Goal: Task Accomplishment & Management: Use online tool/utility

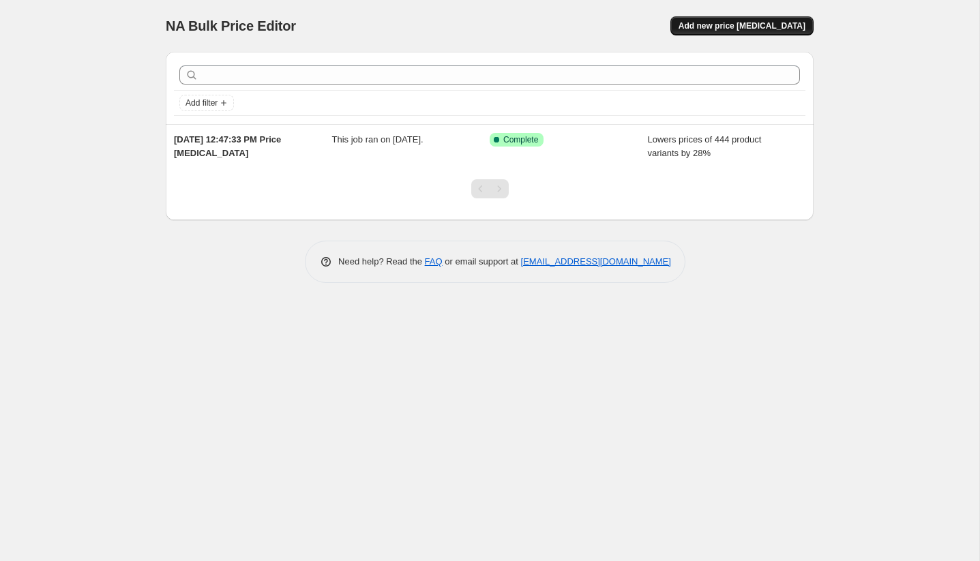
click at [745, 22] on span "Add new price change job" at bounding box center [741, 25] width 127 height 11
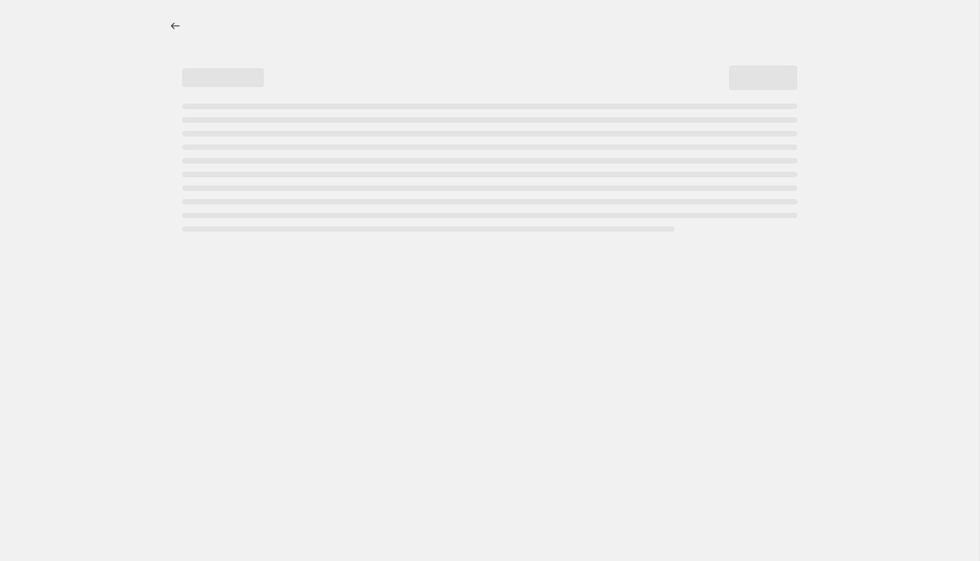
select select "percentage"
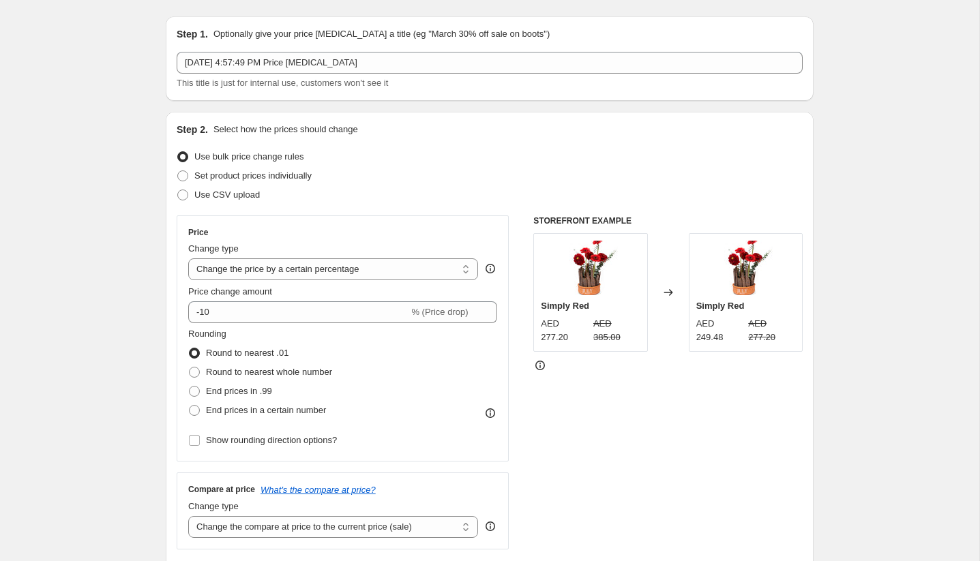
scroll to position [34, 0]
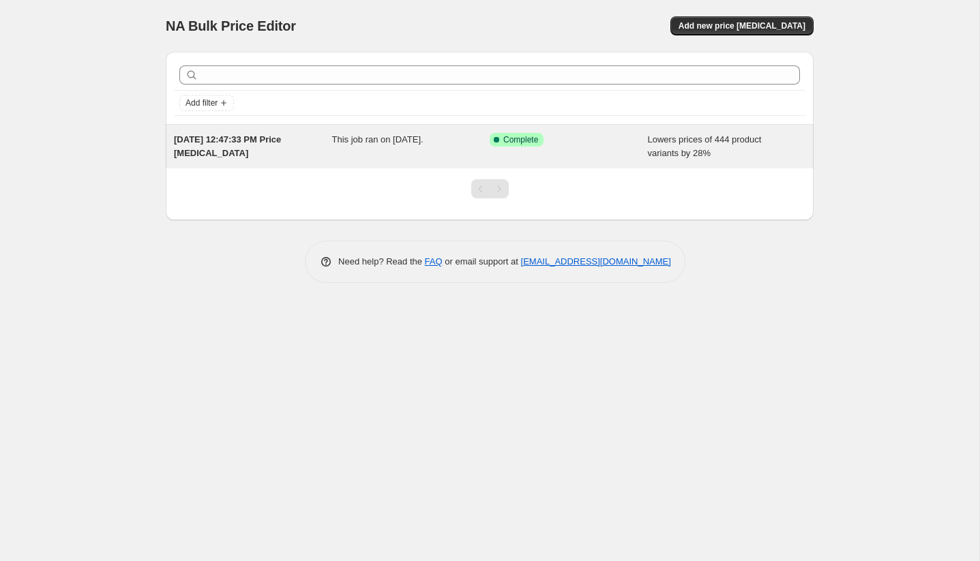
click at [551, 151] on div "Success Complete Complete" at bounding box center [569, 146] width 158 height 27
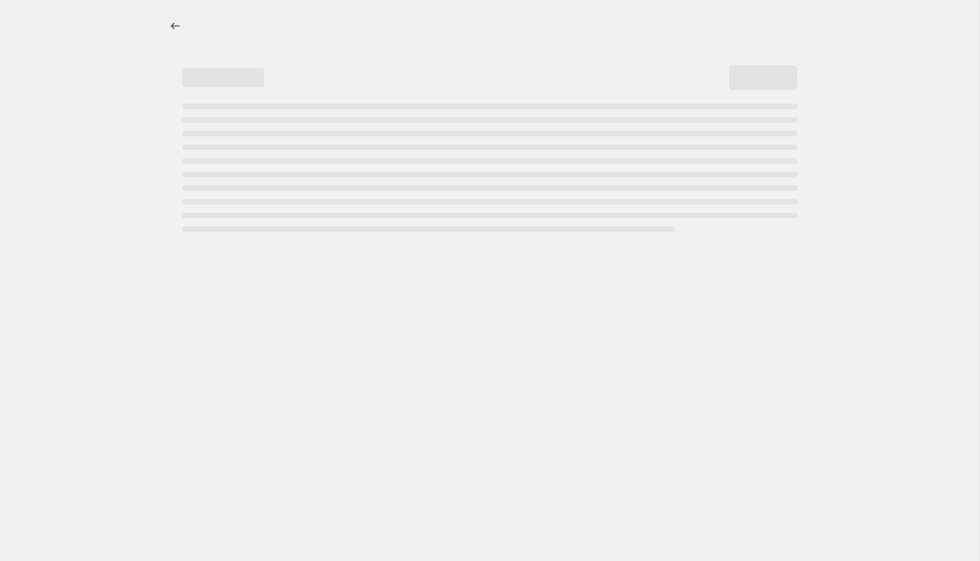
select select "percentage"
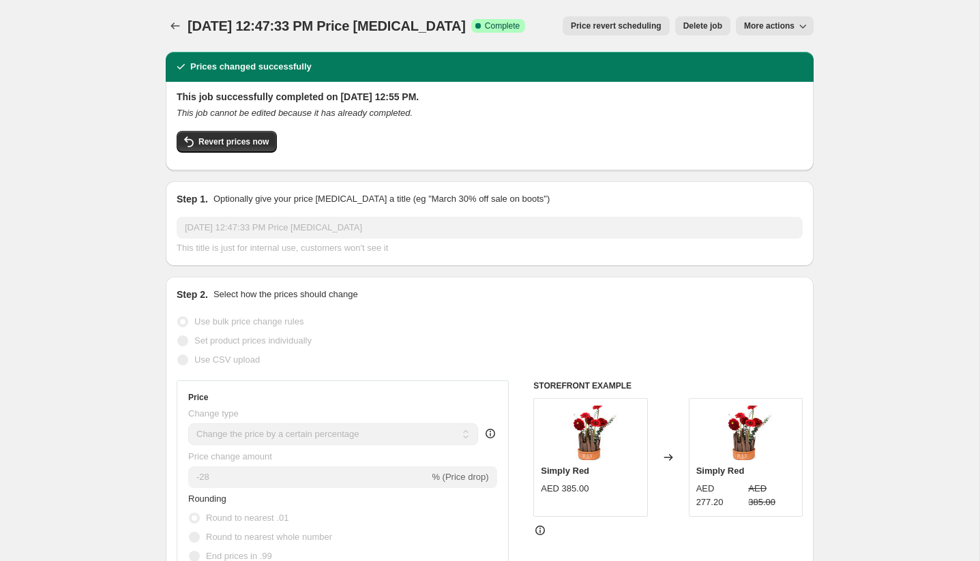
click at [790, 25] on span "More actions" at bounding box center [769, 25] width 50 height 11
click at [796, 46] on button "Copy to new job" at bounding box center [780, 54] width 82 height 22
select select "percentage"
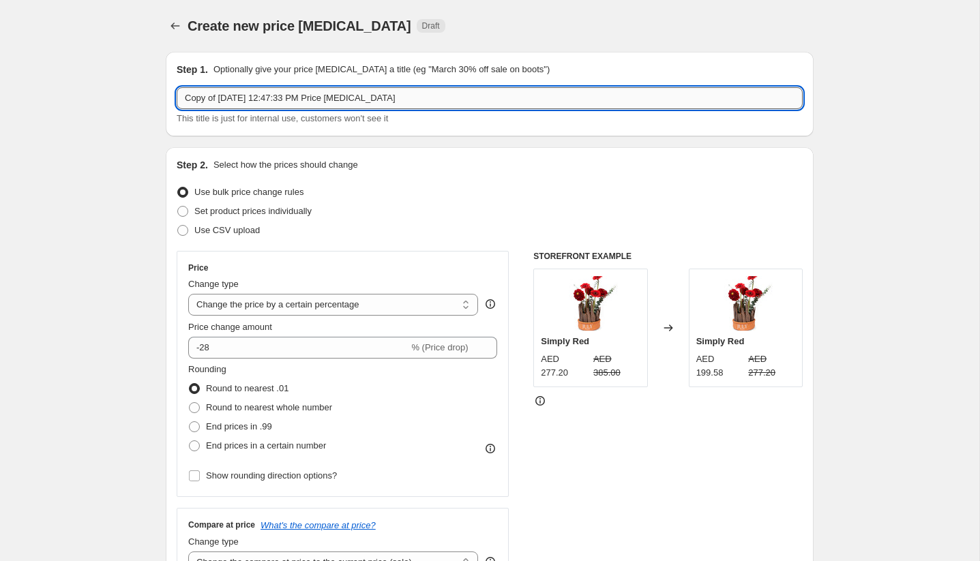
click at [406, 102] on input "Copy of Aug 26, 2025, 12:47:33 PM Price change job" at bounding box center [490, 98] width 626 height 22
type input "S"
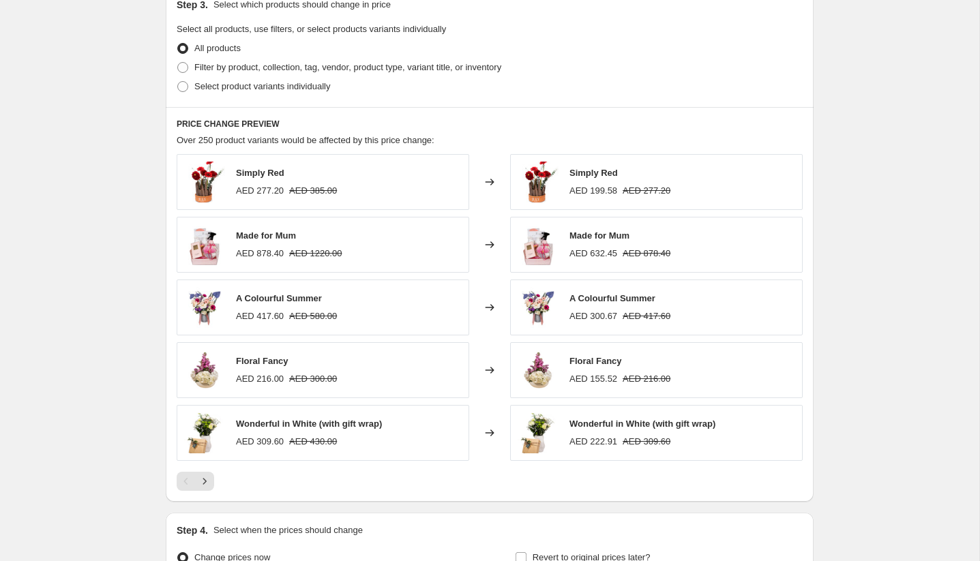
scroll to position [749, 0]
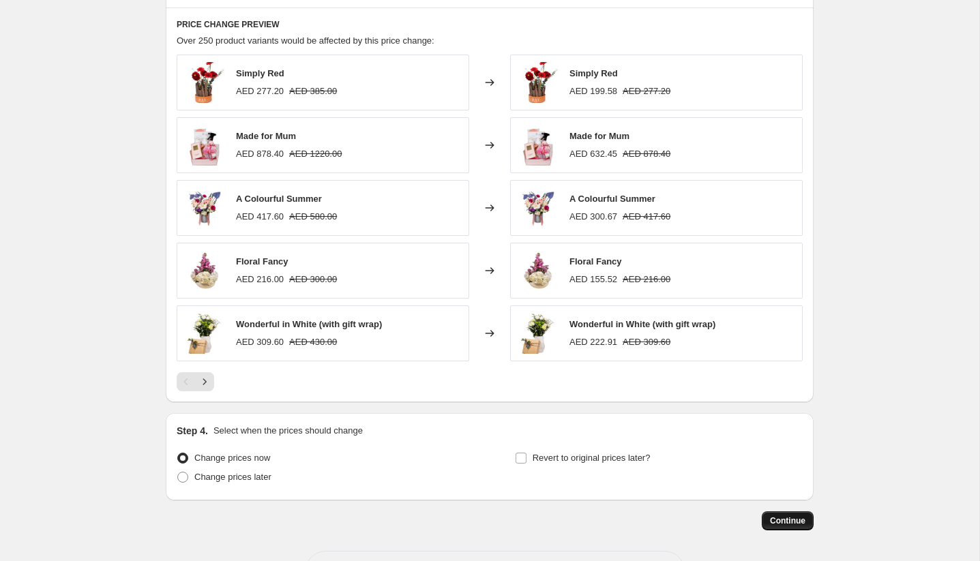
type input "28% off- Emirati Women's day"
click at [803, 524] on span "Continue" at bounding box center [787, 520] width 35 height 11
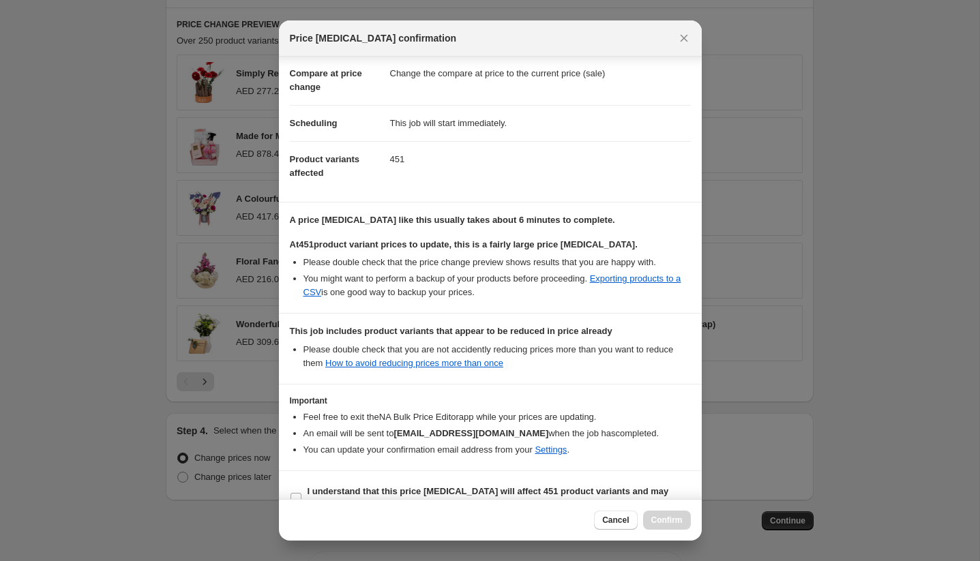
scroll to position [70, 0]
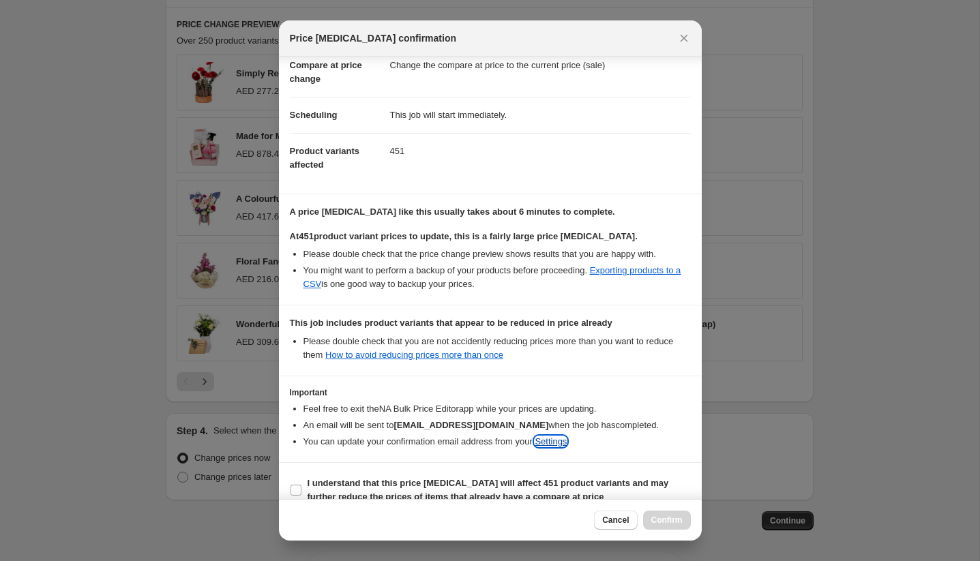
click at [567, 440] on link "Settings" at bounding box center [551, 441] width 32 height 10
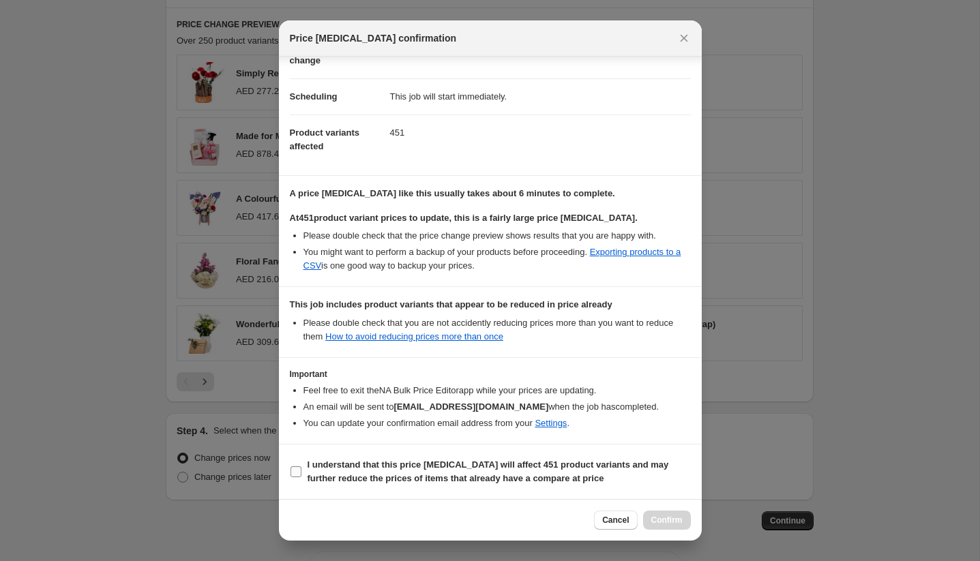
click at [297, 467] on input "I understand that this price change job will affect 451 product variants and ma…" at bounding box center [295, 471] width 11 height 11
checkbox input "true"
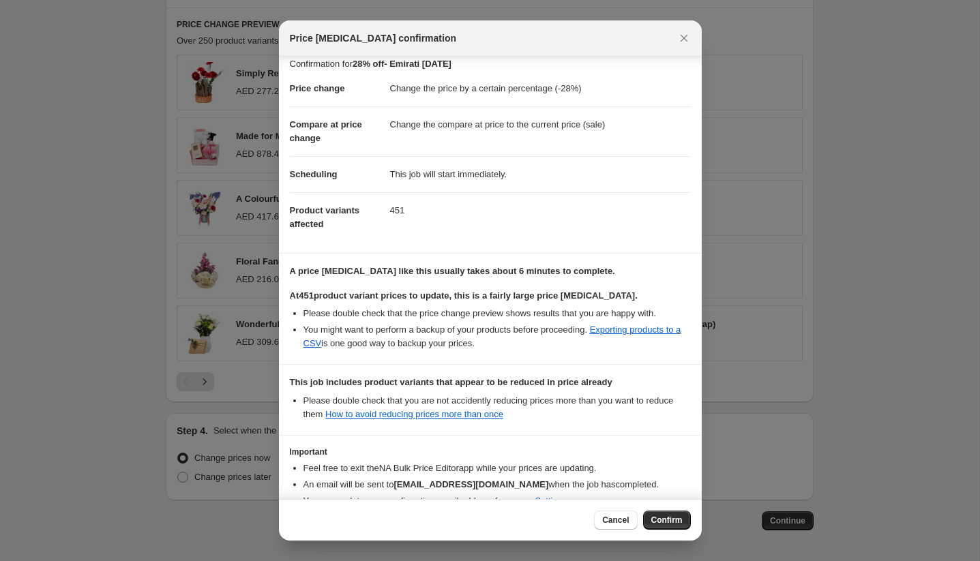
scroll to position [0, 0]
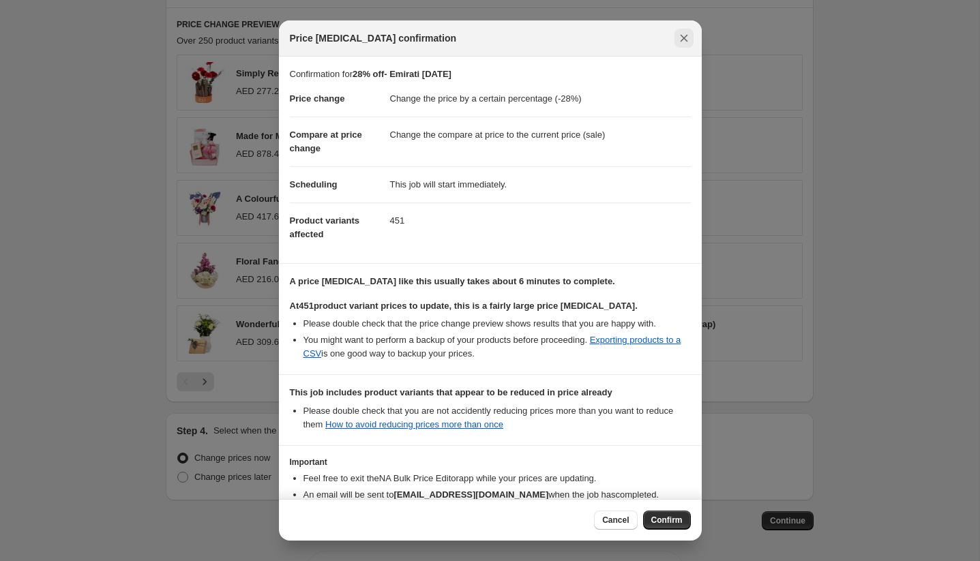
click at [679, 38] on icon "Close" at bounding box center [684, 38] width 14 height 14
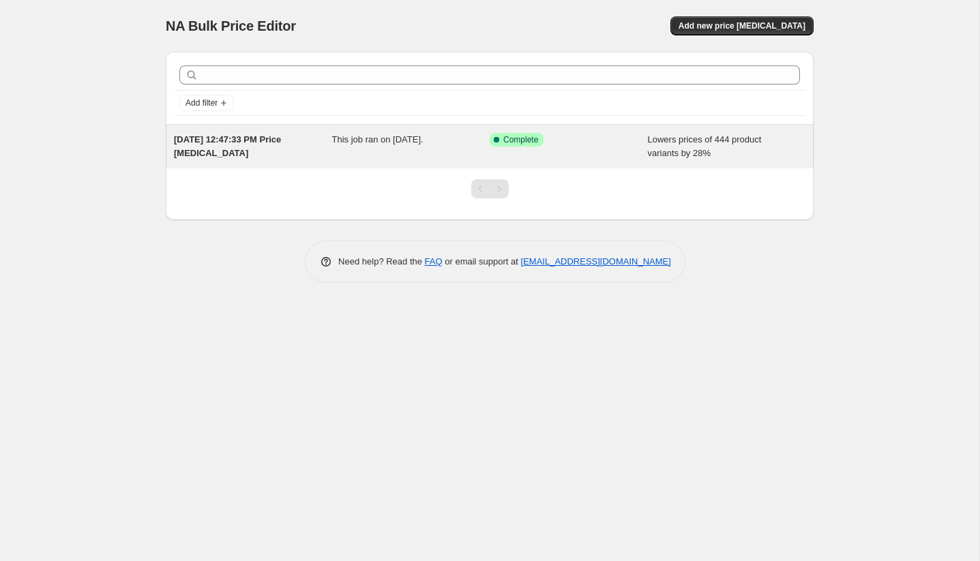
click at [289, 132] on div "[DATE] 12:47:33 PM Price [MEDICAL_DATA] This job ran on [DATE]. Success Complet…" at bounding box center [490, 147] width 648 height 44
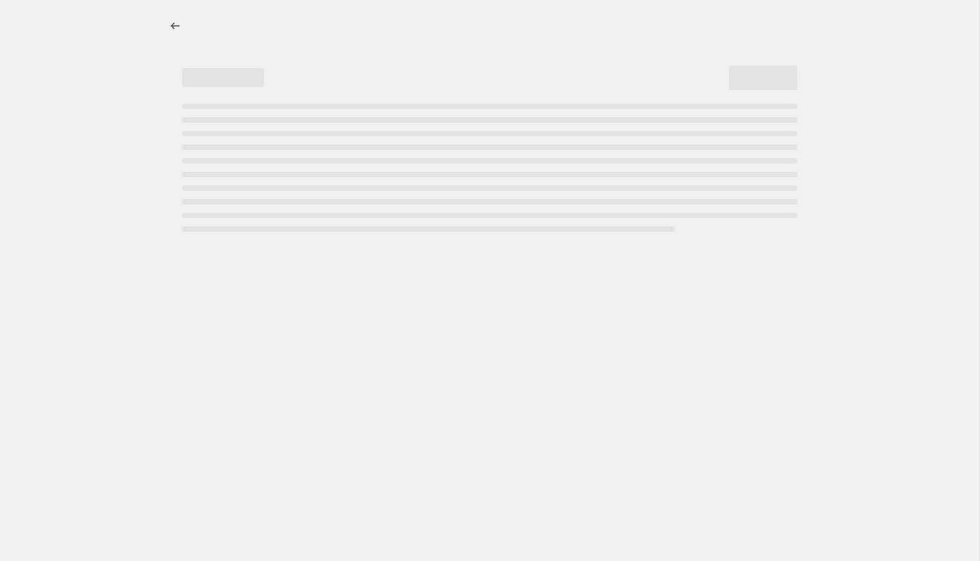
select select "percentage"
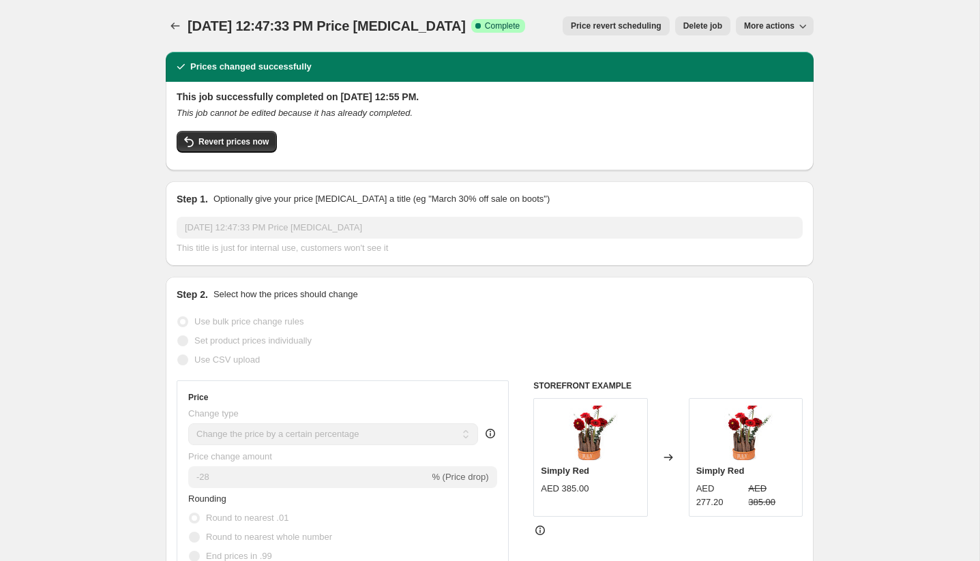
click at [727, 22] on button "Delete job" at bounding box center [702, 25] width 55 height 19
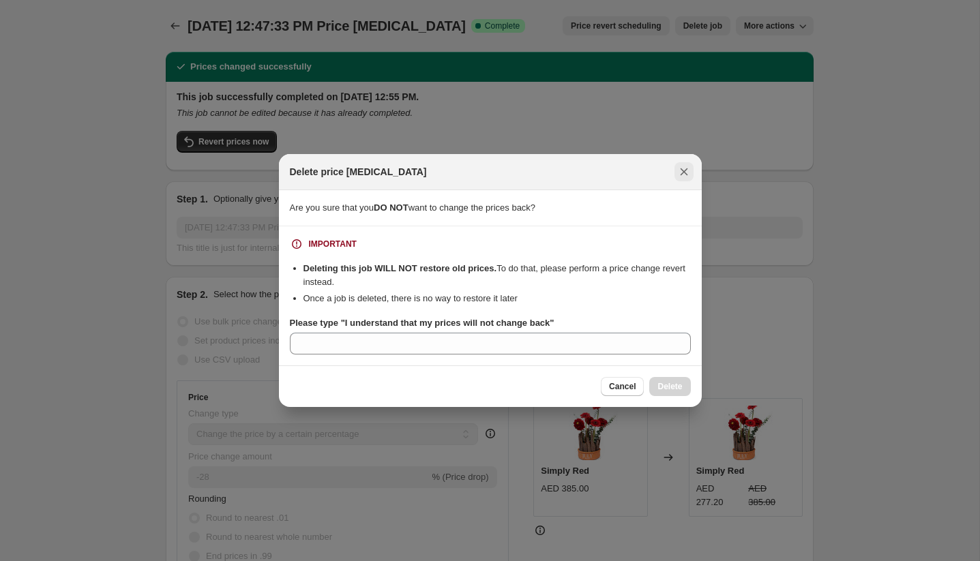
click at [685, 169] on icon "Close" at bounding box center [684, 172] width 14 height 14
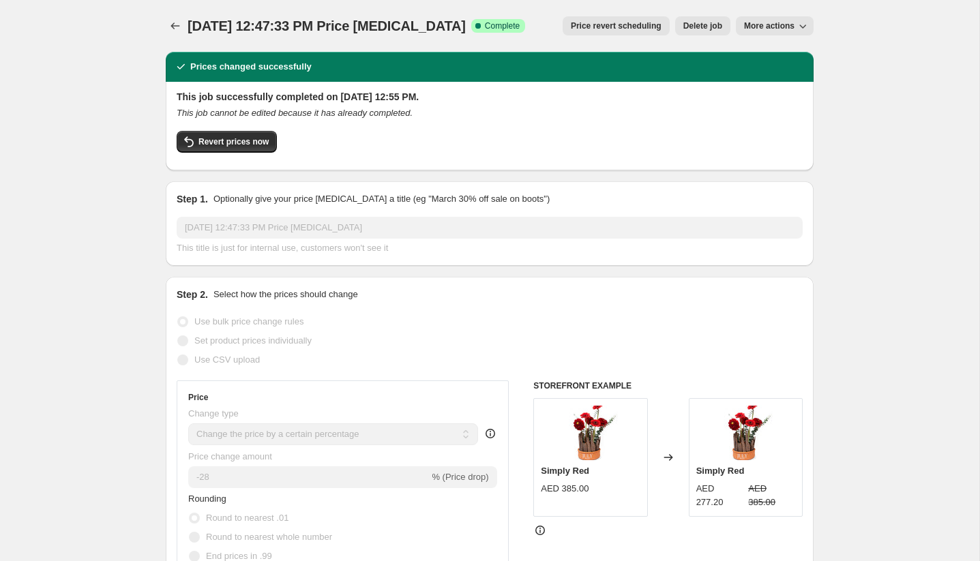
click at [764, 25] on span "More actions" at bounding box center [769, 25] width 50 height 11
click at [593, 31] on span "Price revert scheduling" at bounding box center [616, 25] width 91 height 11
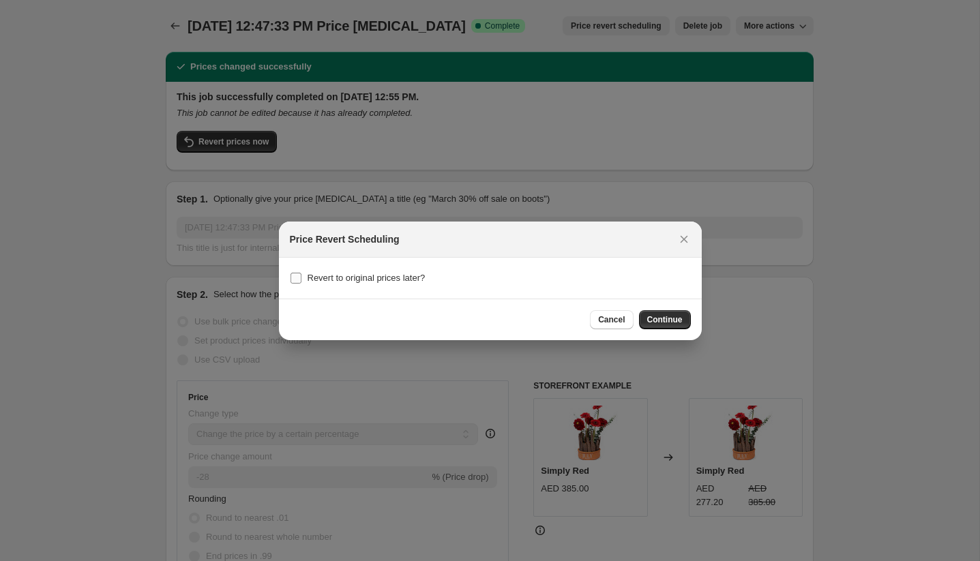
click at [425, 275] on span "Revert to original prices later?" at bounding box center [366, 278] width 118 height 10
click at [301, 275] on input "Revert to original prices later?" at bounding box center [295, 278] width 11 height 11
checkbox input "true"
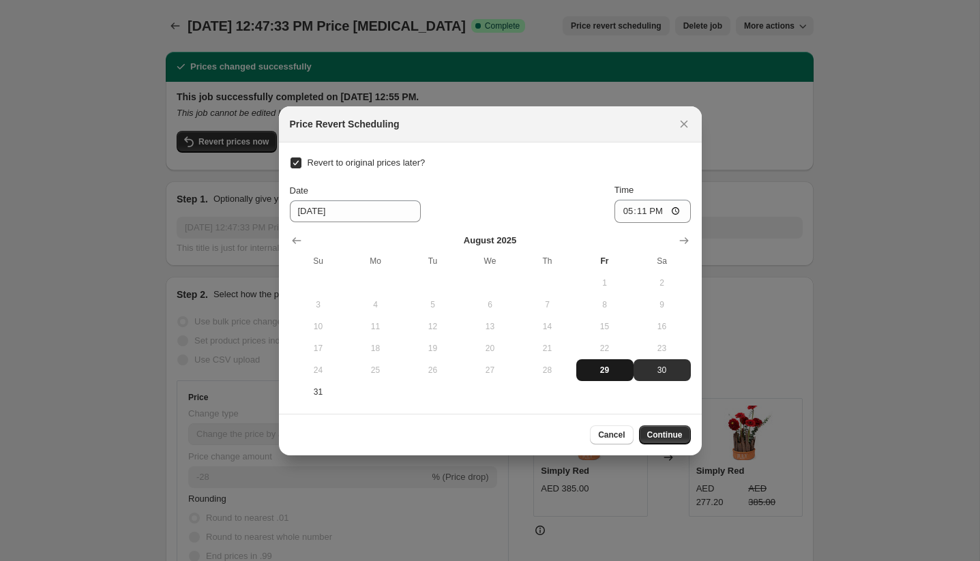
click at [610, 378] on button "29" at bounding box center [604, 370] width 57 height 22
type input "8/29/2025"
click at [610, 378] on button "29" at bounding box center [604, 370] width 57 height 22
click at [654, 115] on div "Price Revert Scheduling" at bounding box center [490, 124] width 423 height 36
click at [682, 124] on icon "Close" at bounding box center [684, 124] width 14 height 14
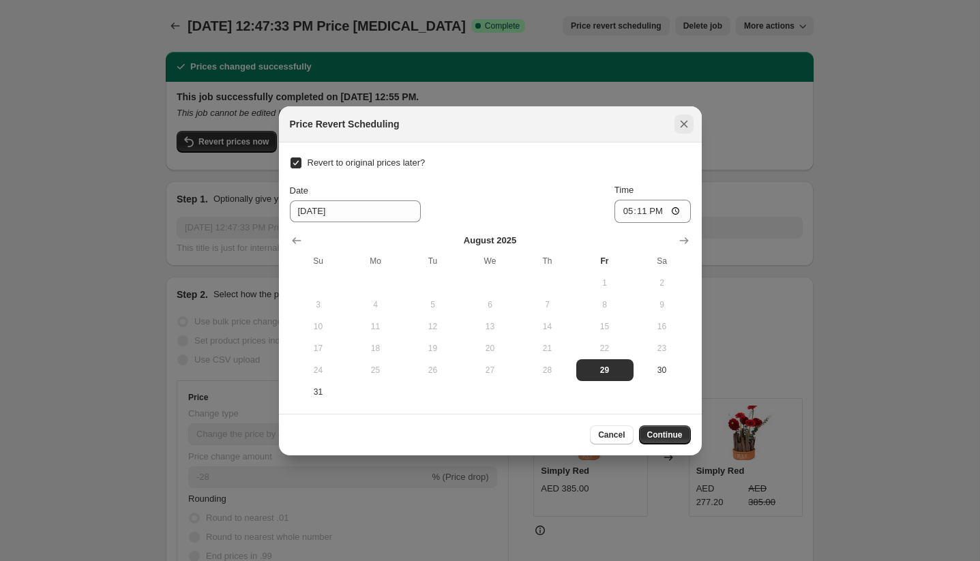
checkbox input "false"
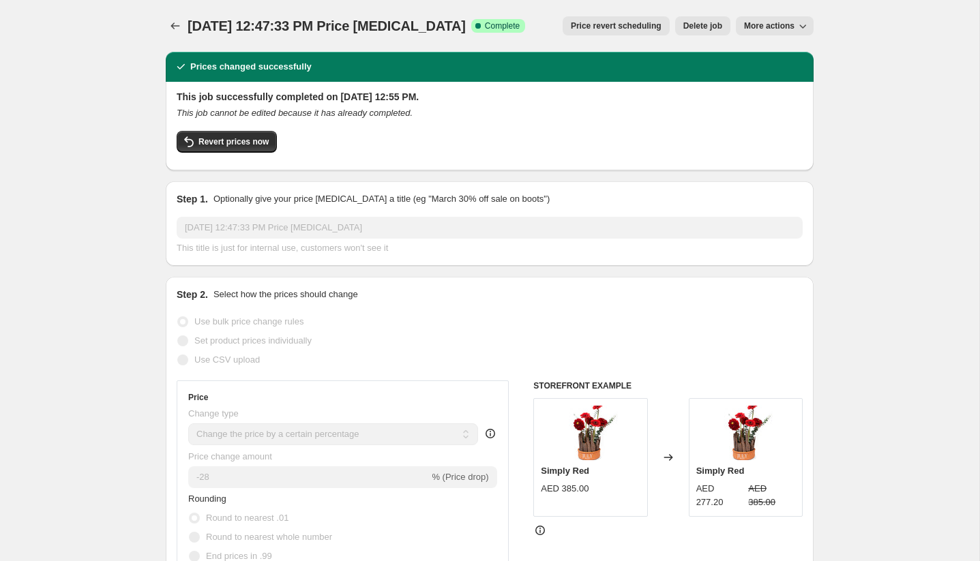
click at [250, 130] on div "This job successfully completed on August 26, 2025 at 12:55 PM. This job cannot…" at bounding box center [490, 125] width 626 height 70
click at [255, 136] on button "Revert prices now" at bounding box center [227, 142] width 100 height 22
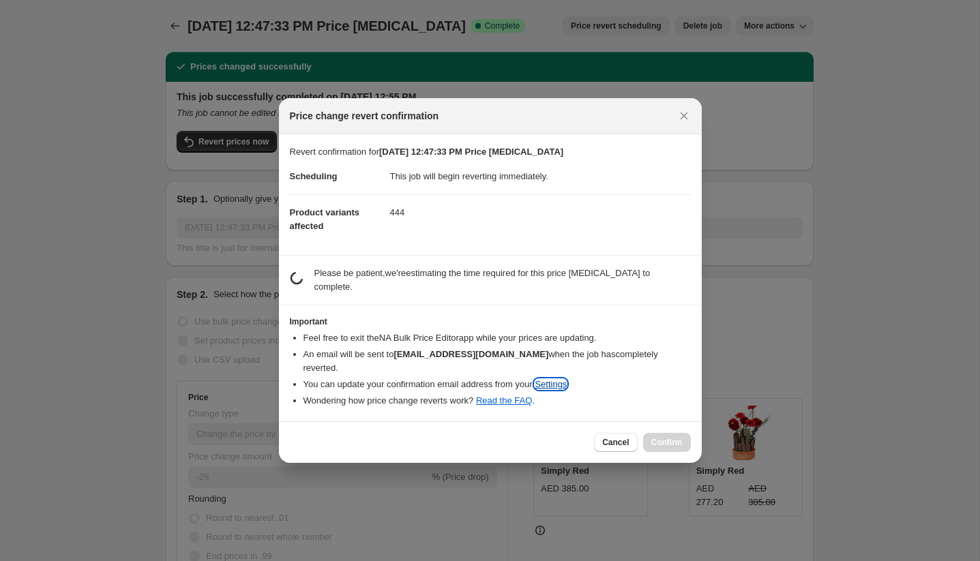
click at [567, 380] on link "Settings" at bounding box center [551, 384] width 32 height 10
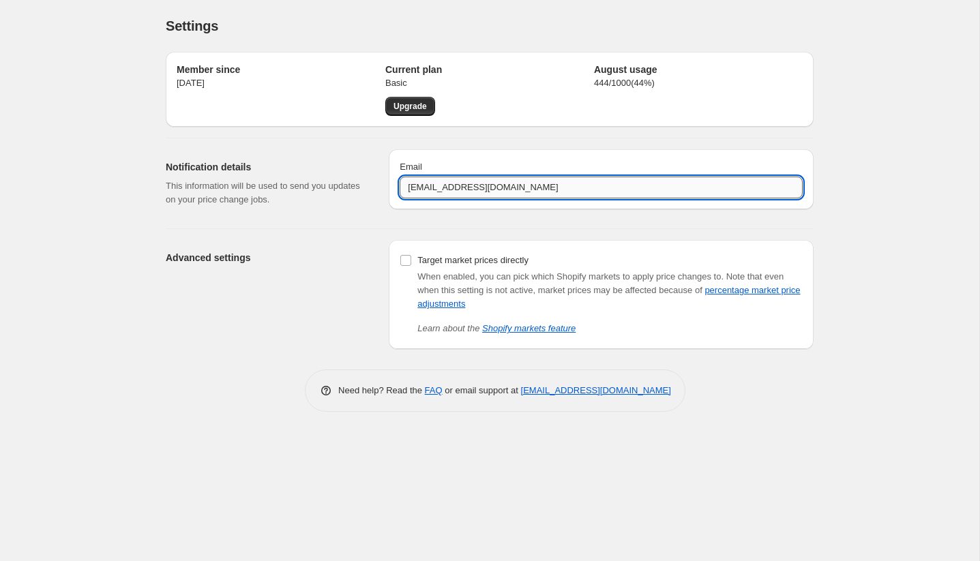
click at [438, 194] on input "[EMAIL_ADDRESS][DOMAIN_NAME]" at bounding box center [601, 188] width 403 height 22
type input "krisha@aandb.xyz"
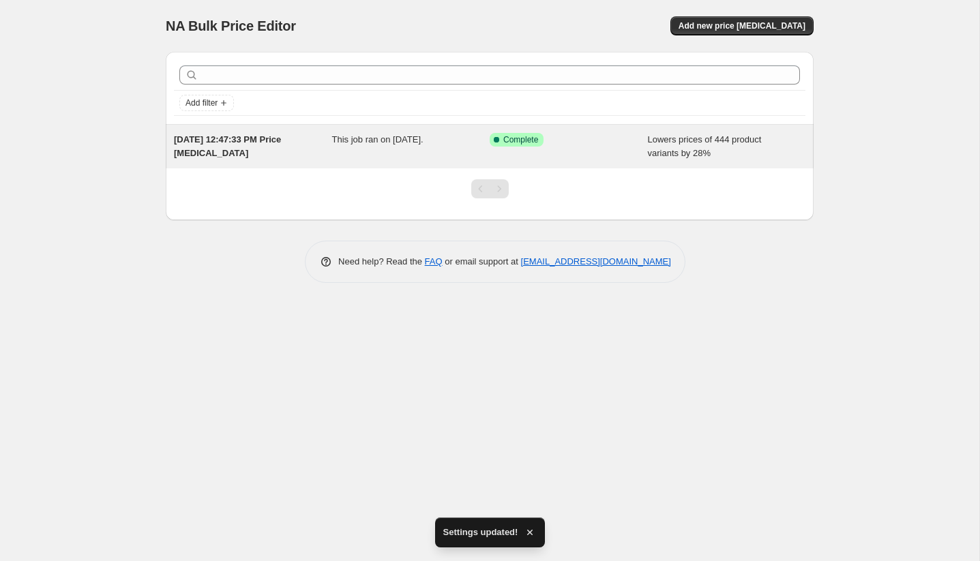
click at [387, 149] on div "This job ran on August 26, 2025." at bounding box center [411, 146] width 158 height 27
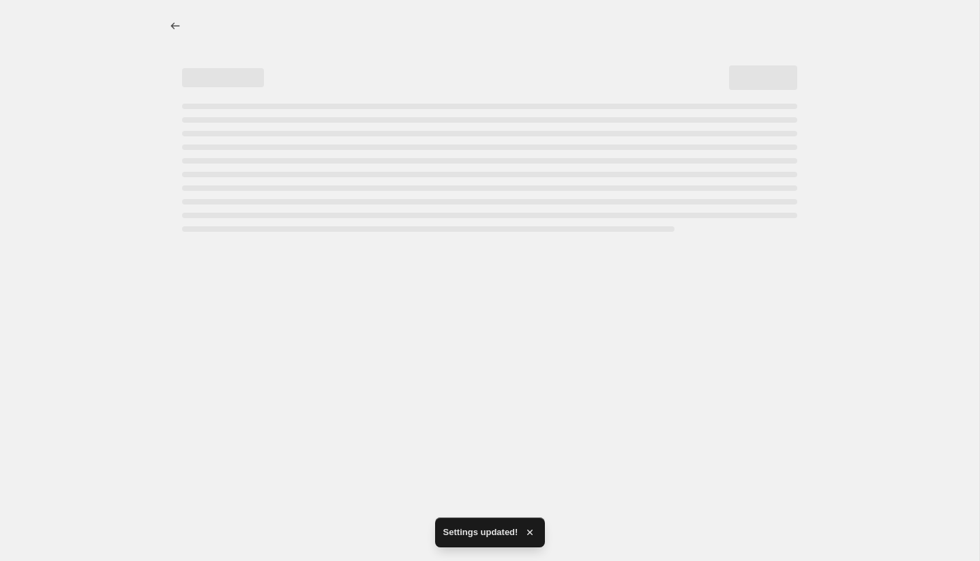
select select "percentage"
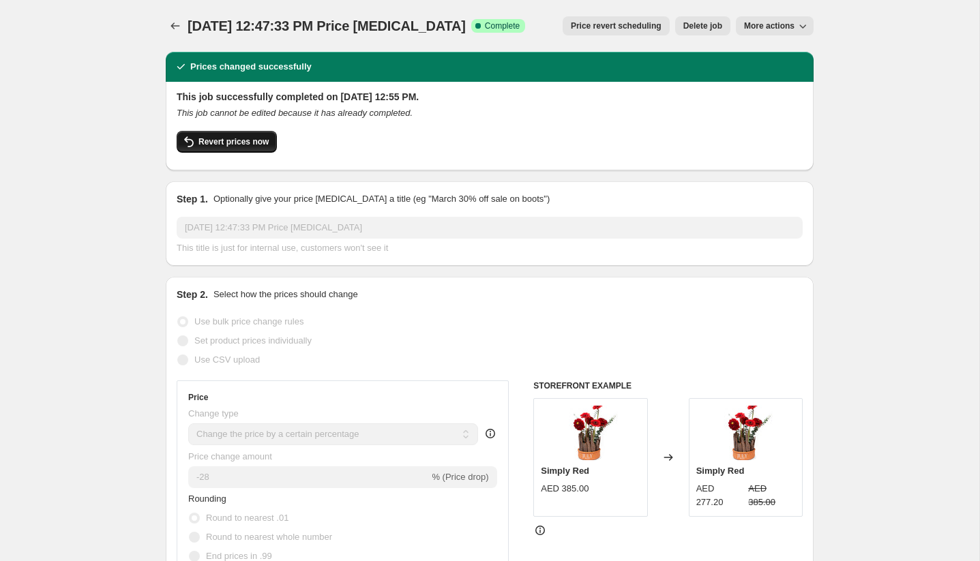
click at [228, 146] on span "Revert prices now" at bounding box center [233, 141] width 70 height 11
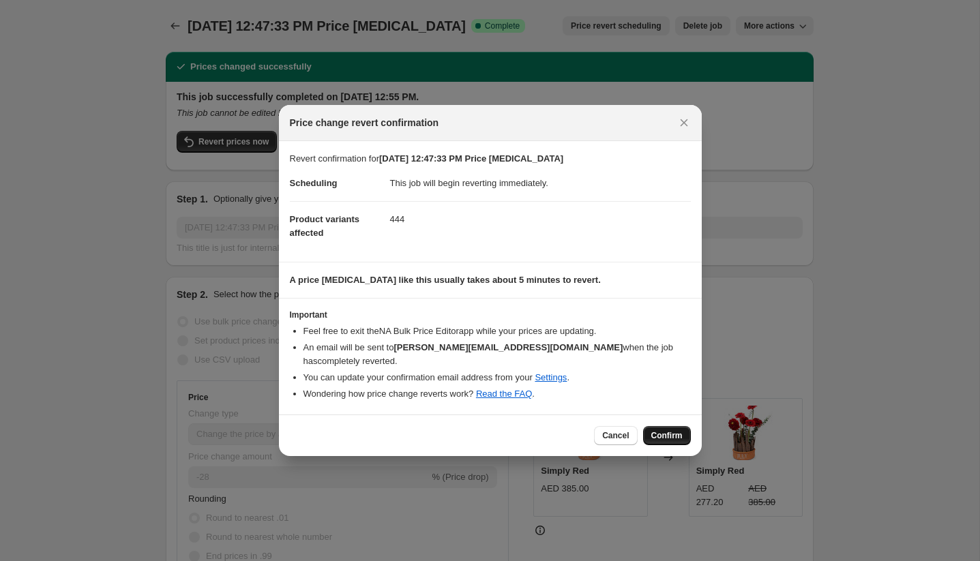
click at [686, 426] on button "Confirm" at bounding box center [667, 435] width 48 height 19
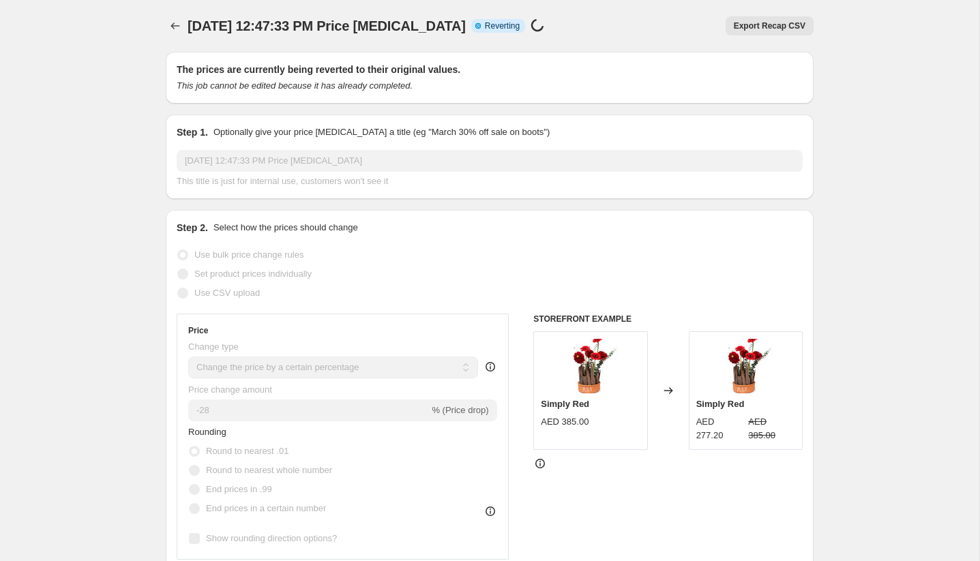
drag, startPoint x: 477, startPoint y: 22, endPoint x: 194, endPoint y: 31, distance: 283.8
click at [193, 31] on div "Aug 26, 2025, 12:47:33 PM Price change job Info Partially complete Reverting Pr…" at bounding box center [368, 25] width 362 height 19
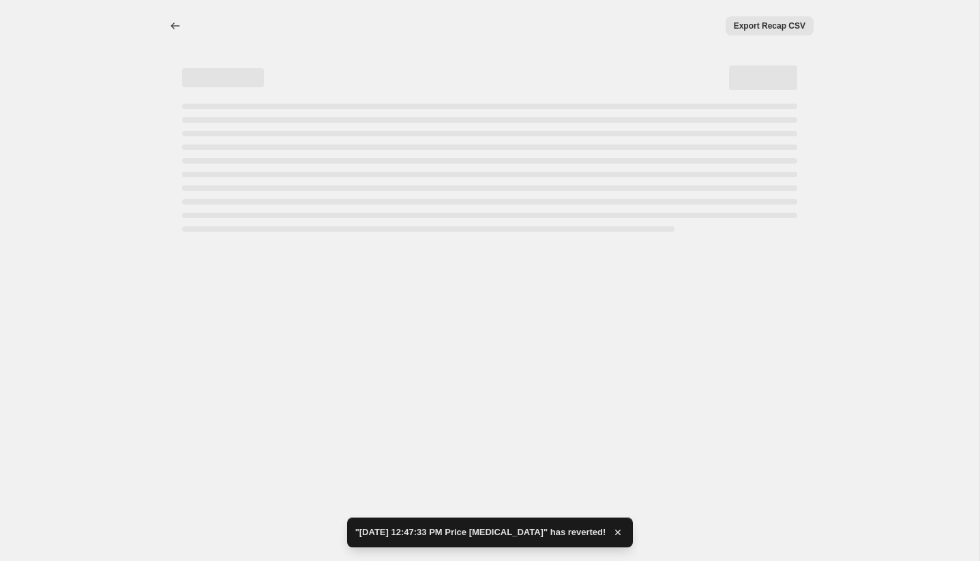
select select "percentage"
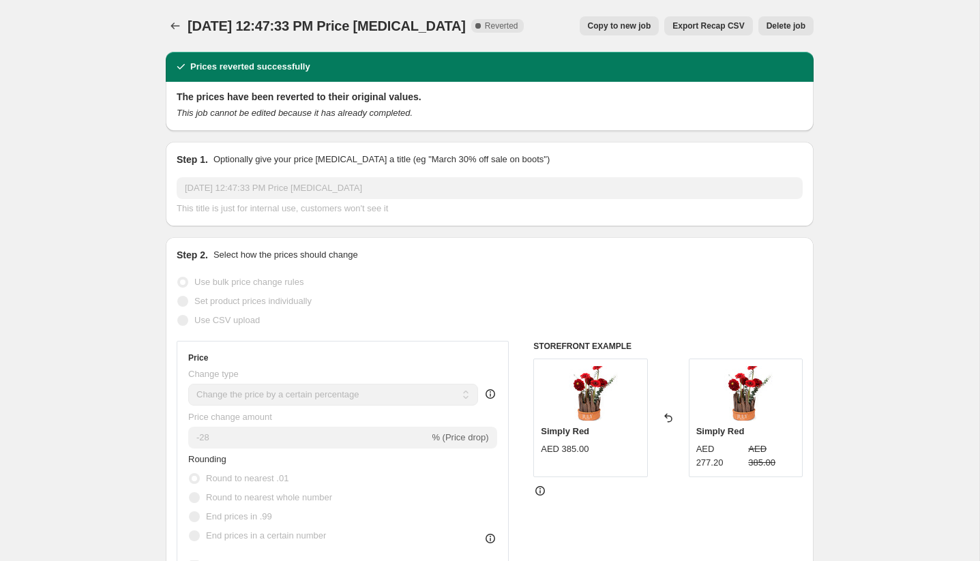
click at [779, 22] on span "Delete job" at bounding box center [785, 25] width 39 height 11
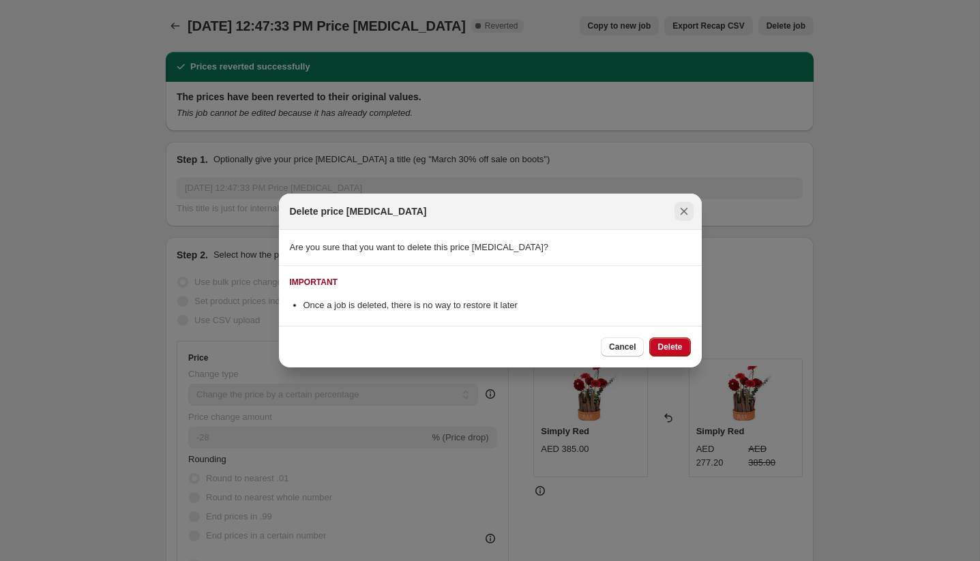
click at [682, 218] on button "Close" at bounding box center [683, 211] width 19 height 19
